Goal: Task Accomplishment & Management: Manage account settings

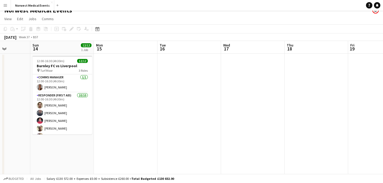
scroll to position [0, 225]
click at [187, 79] on app-date-cell at bounding box center [188, 180] width 64 height 253
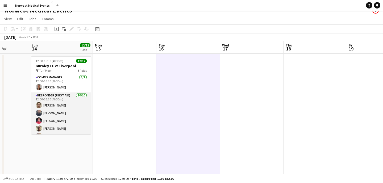
click at [67, 104] on app-card-role "Responder (First Aid) [DATE] 12:00-16:30 (4h30m) [PERSON_NAME] [PERSON_NAME] [P…" at bounding box center [61, 137] width 60 height 88
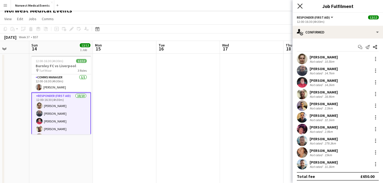
click at [301, 4] on icon "Close pop-in" at bounding box center [300, 5] width 5 height 5
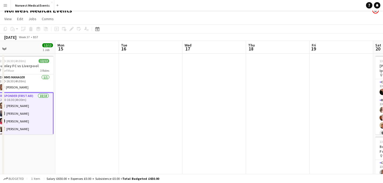
scroll to position [0, 266]
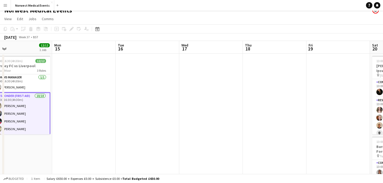
click at [152, 75] on app-date-cell at bounding box center [148, 180] width 64 height 253
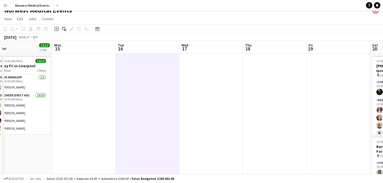
click at [204, 77] on app-date-cell at bounding box center [211, 180] width 64 height 253
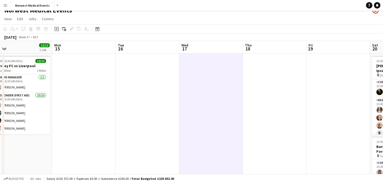
click at [163, 79] on app-date-cell at bounding box center [148, 180] width 64 height 253
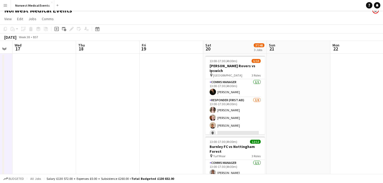
scroll to position [0, 209]
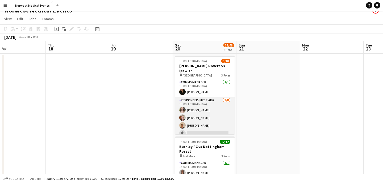
click at [211, 112] on app-card-role "Responder (First Aid) [DATE] 13:00-17:30 (4h30m) [PERSON_NAME] [PERSON_NAME] [P…" at bounding box center [205, 133] width 60 height 72
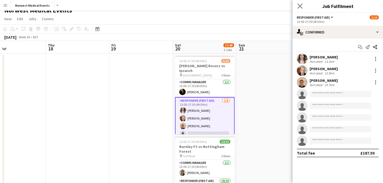
click at [299, 9] on app-icon "Close pop-in" at bounding box center [300, 6] width 8 height 8
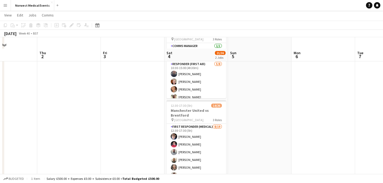
scroll to position [59, 0]
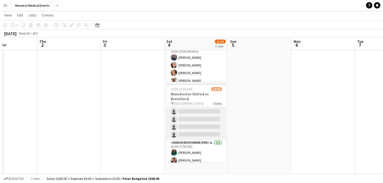
click at [204, 117] on app-card-role "First Responder (Medical) [DATE] 12:30-17:30 (5h) [PERSON_NAME] [PERSON_NAME] […" at bounding box center [197, 61] width 60 height 157
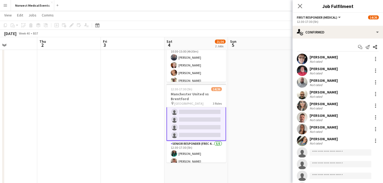
scroll to position [125, 0]
click at [300, 7] on icon "Close pop-in" at bounding box center [300, 5] width 5 height 5
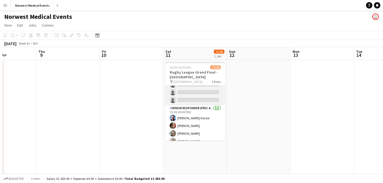
scroll to position [141, 0]
